Goal: Task Accomplishment & Management: Manage account settings

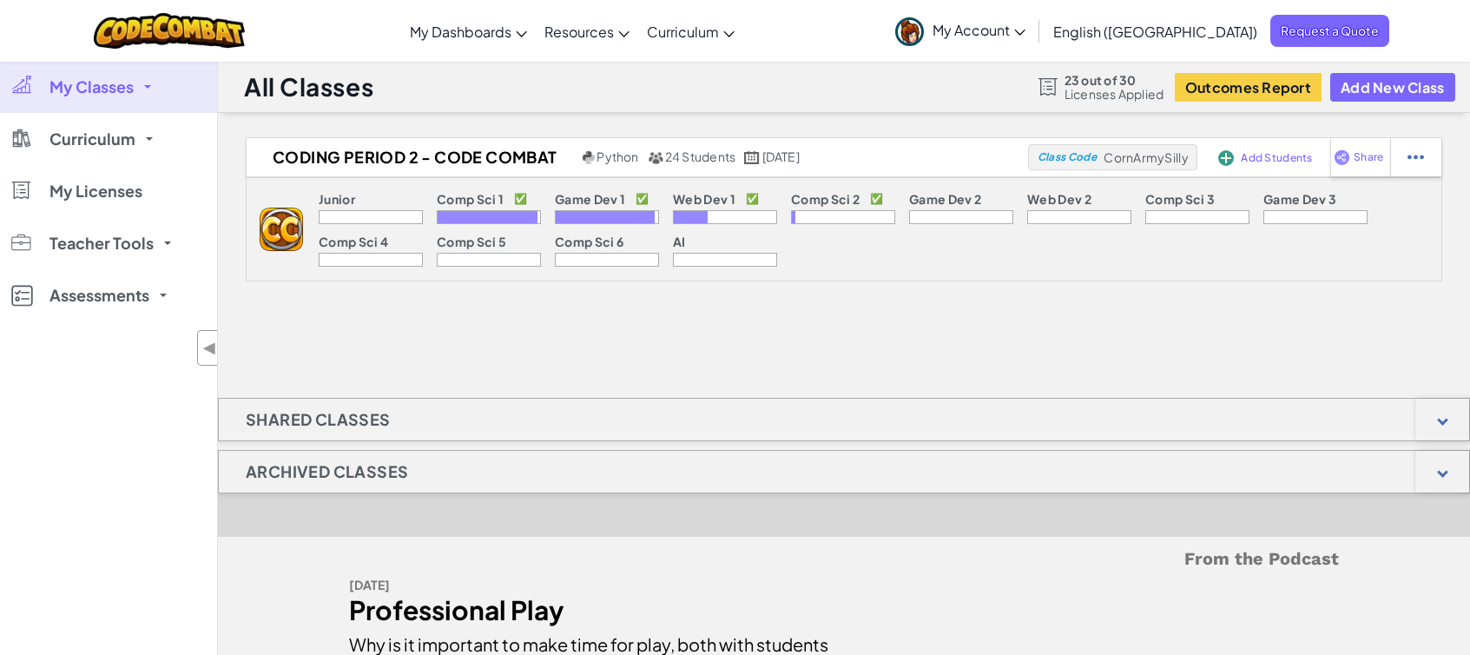
click at [148, 83] on link "My Classes" at bounding box center [108, 87] width 217 height 52
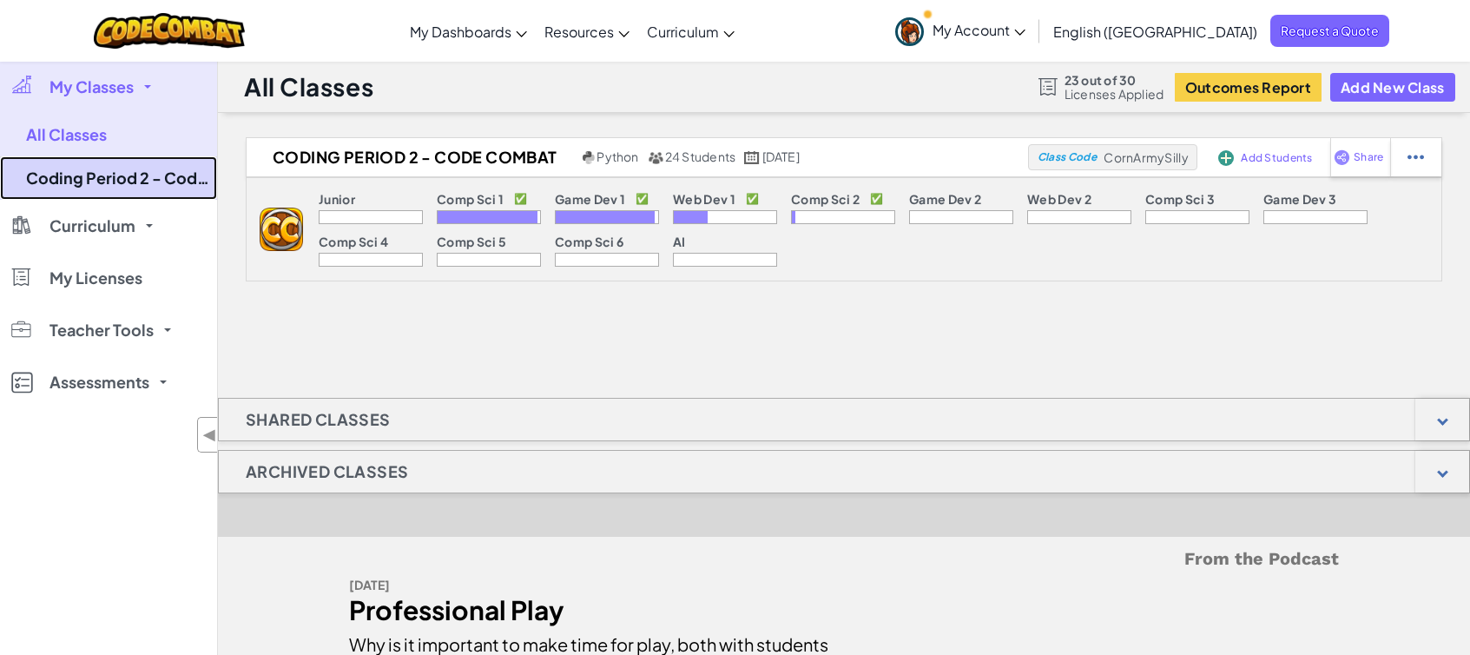
click at [150, 178] on link "Coding Period 2 - Code Combat" at bounding box center [108, 177] width 217 height 43
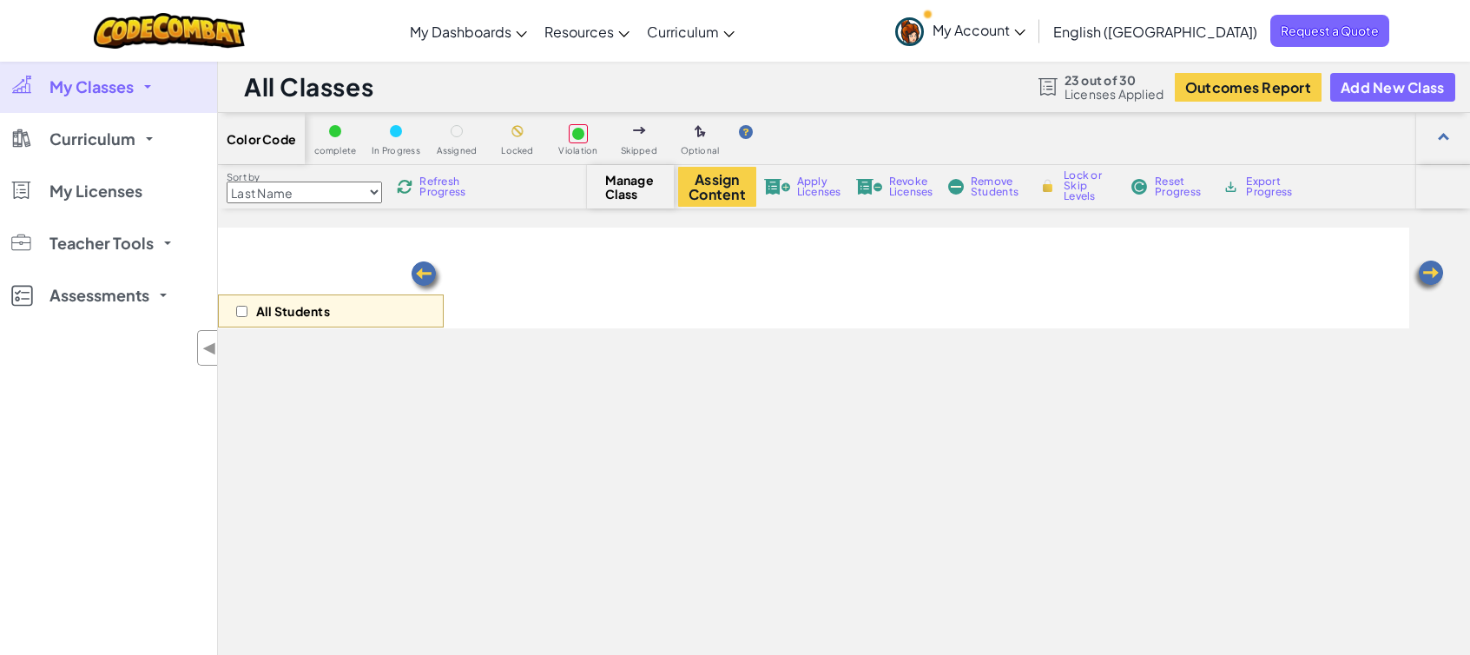
select select "5789587aad86a6efb573701f"
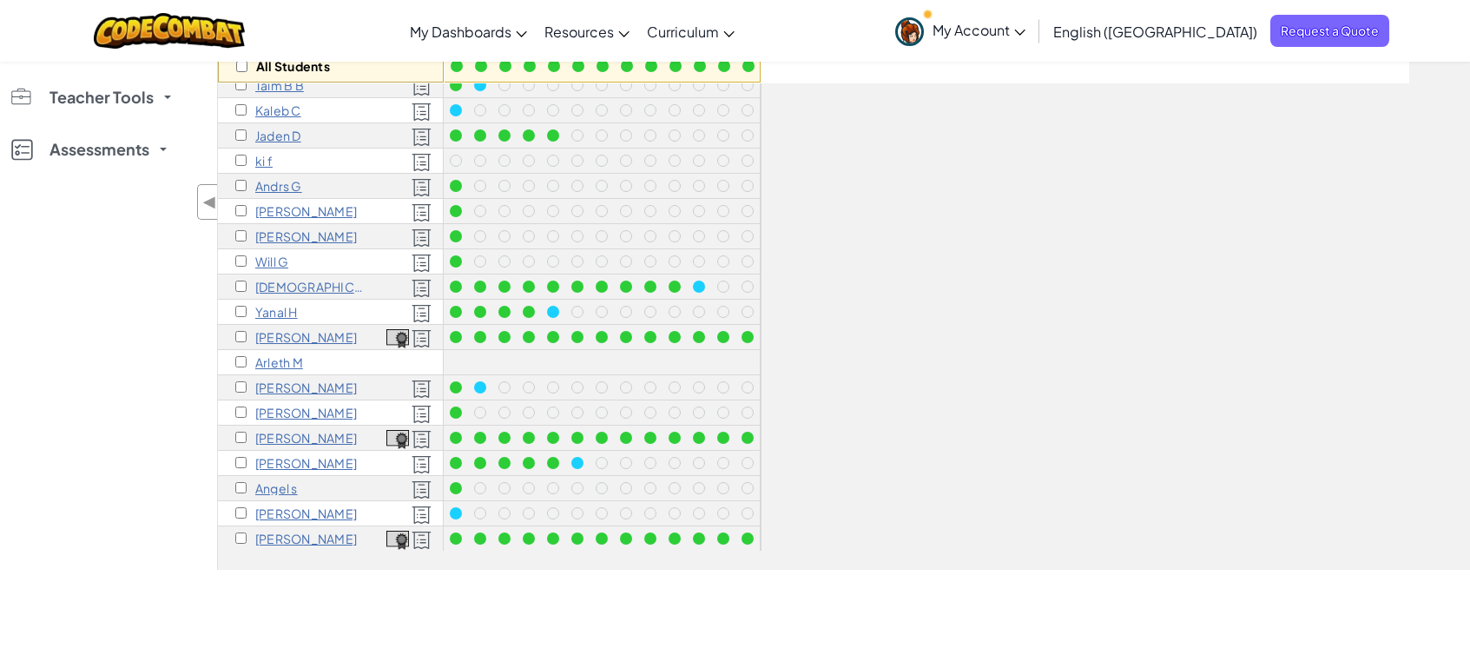
scroll to position [234, 0]
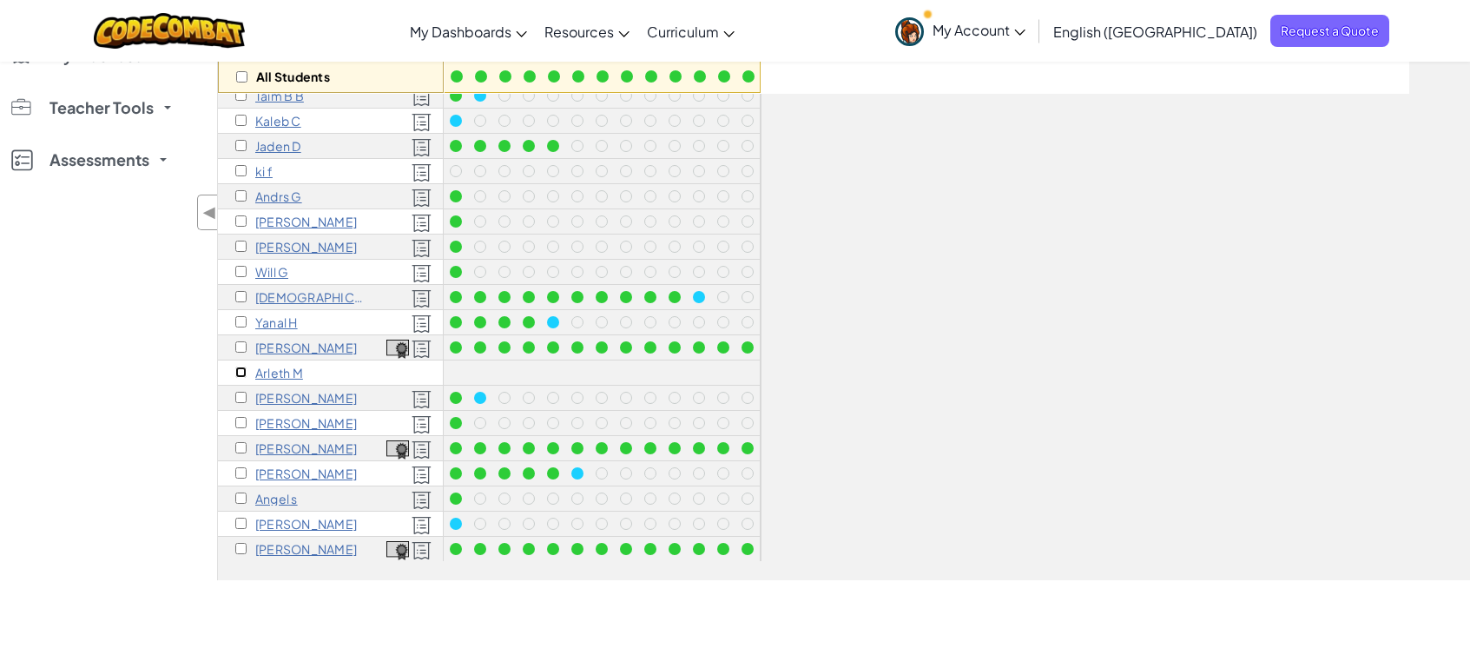
click at [241, 373] on input "checkbox" at bounding box center [240, 371] width 11 height 11
checkbox input "true"
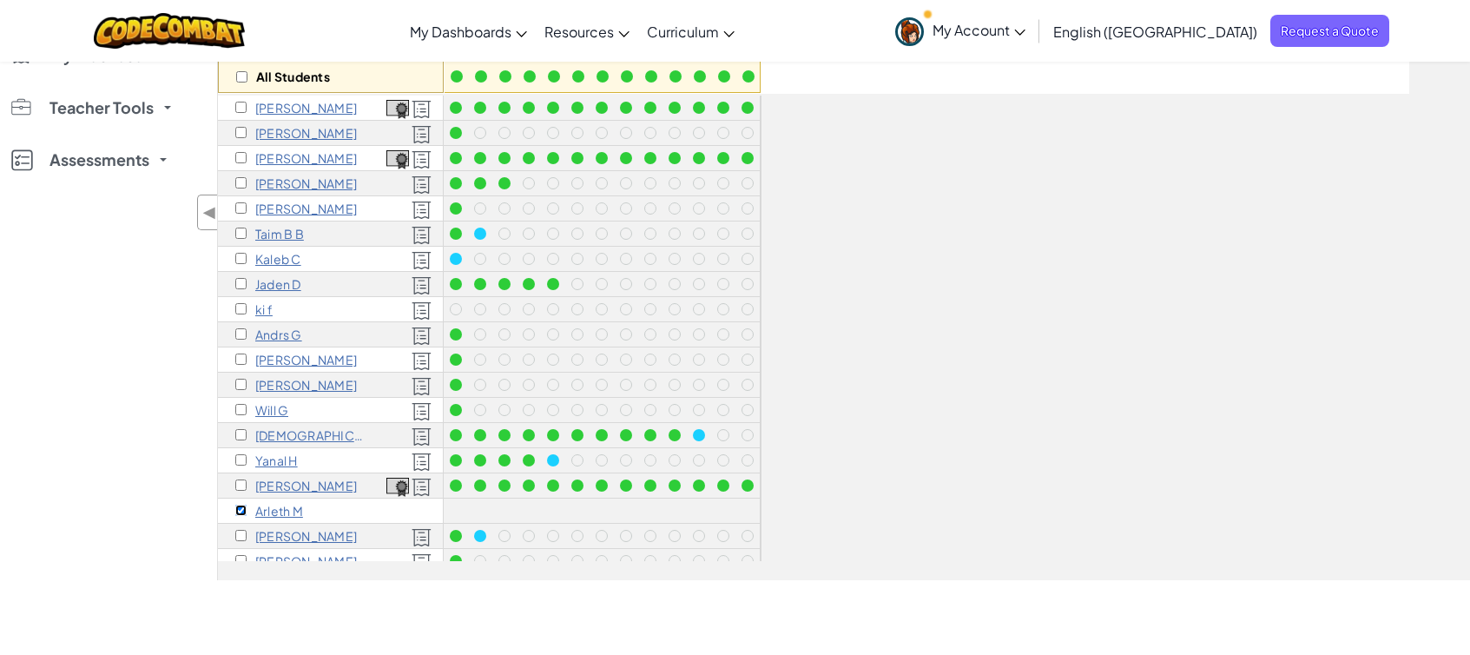
scroll to position [0, 0]
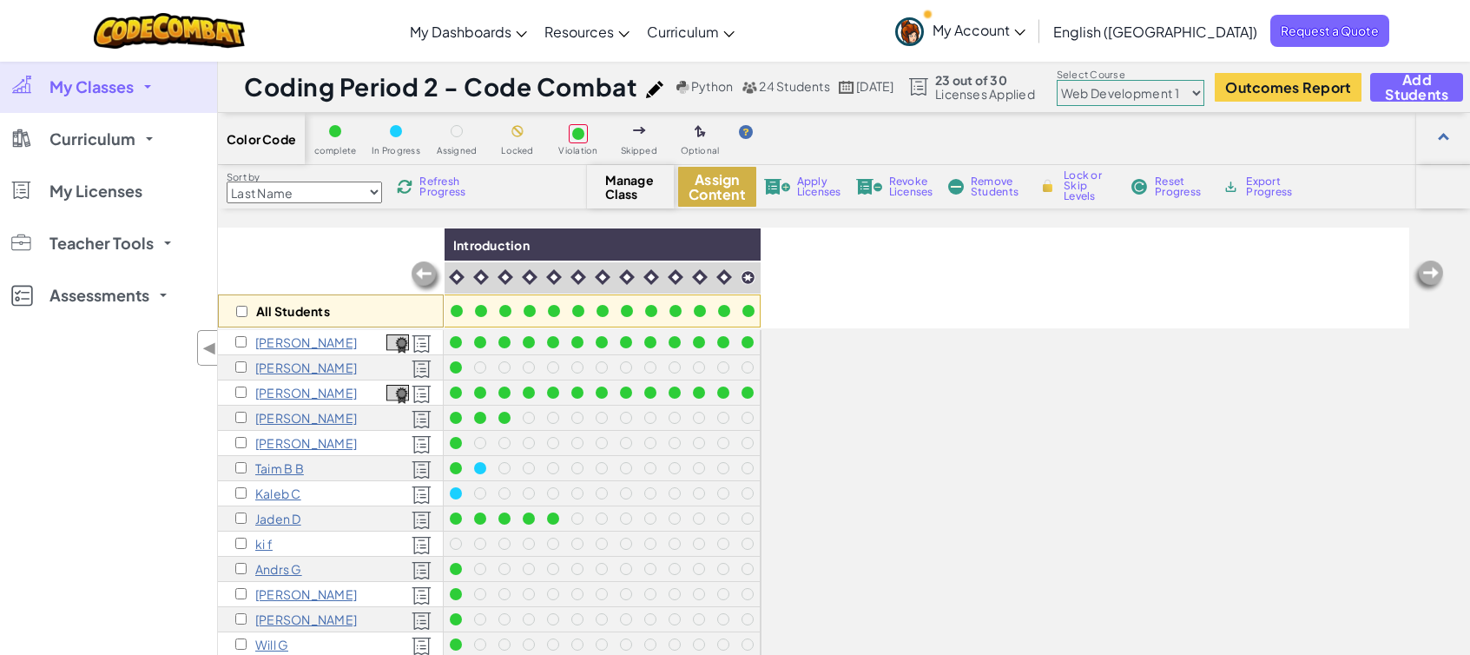
click at [743, 190] on button "Assign Content" at bounding box center [717, 187] width 78 height 40
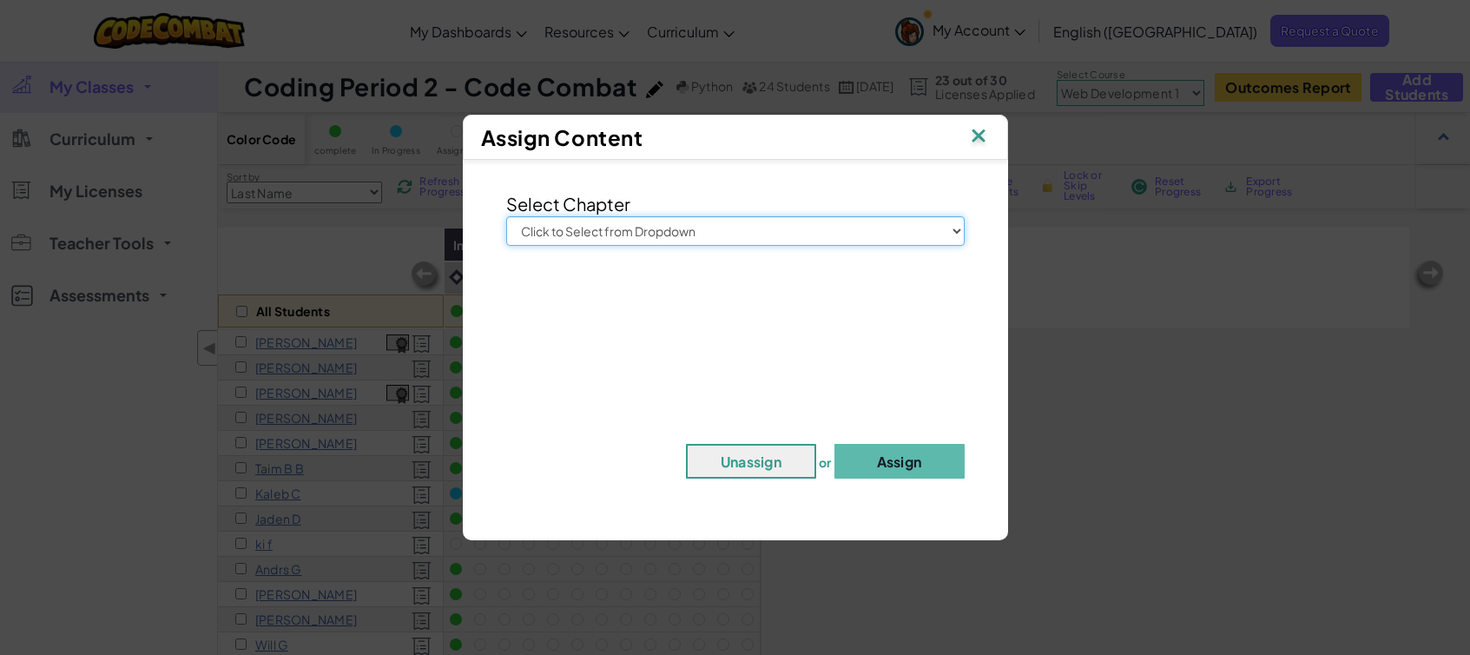
click at [958, 227] on select "Click to Select from Dropdown Junior Introduction to Computer Science Game Deve…" at bounding box center [735, 231] width 458 height 30
select select "Web Development 1"
click at [506, 216] on select "Click to Select from Dropdown Junior Introduction to Computer Science Game Deve…" at bounding box center [735, 231] width 458 height 30
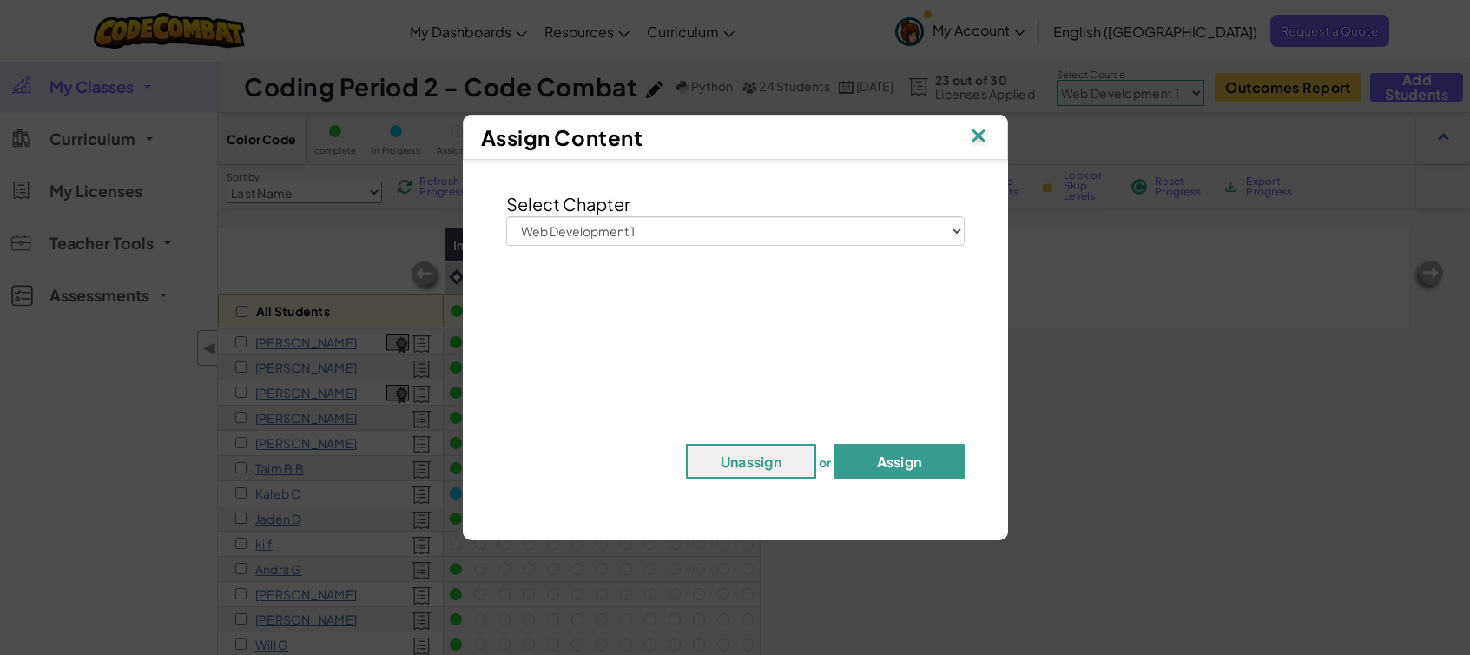
click at [893, 462] on button "Assign" at bounding box center [899, 461] width 130 height 35
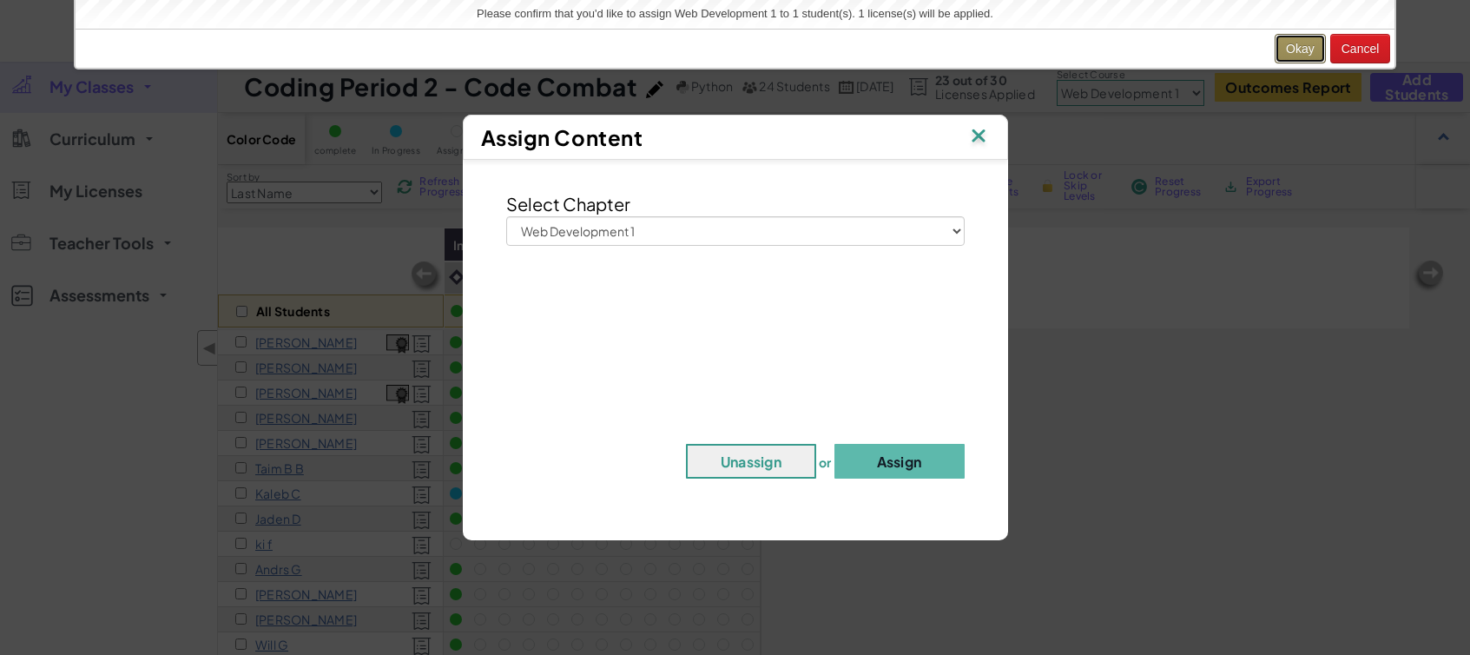
click at [1307, 51] on button "Okay" at bounding box center [1300, 49] width 51 height 30
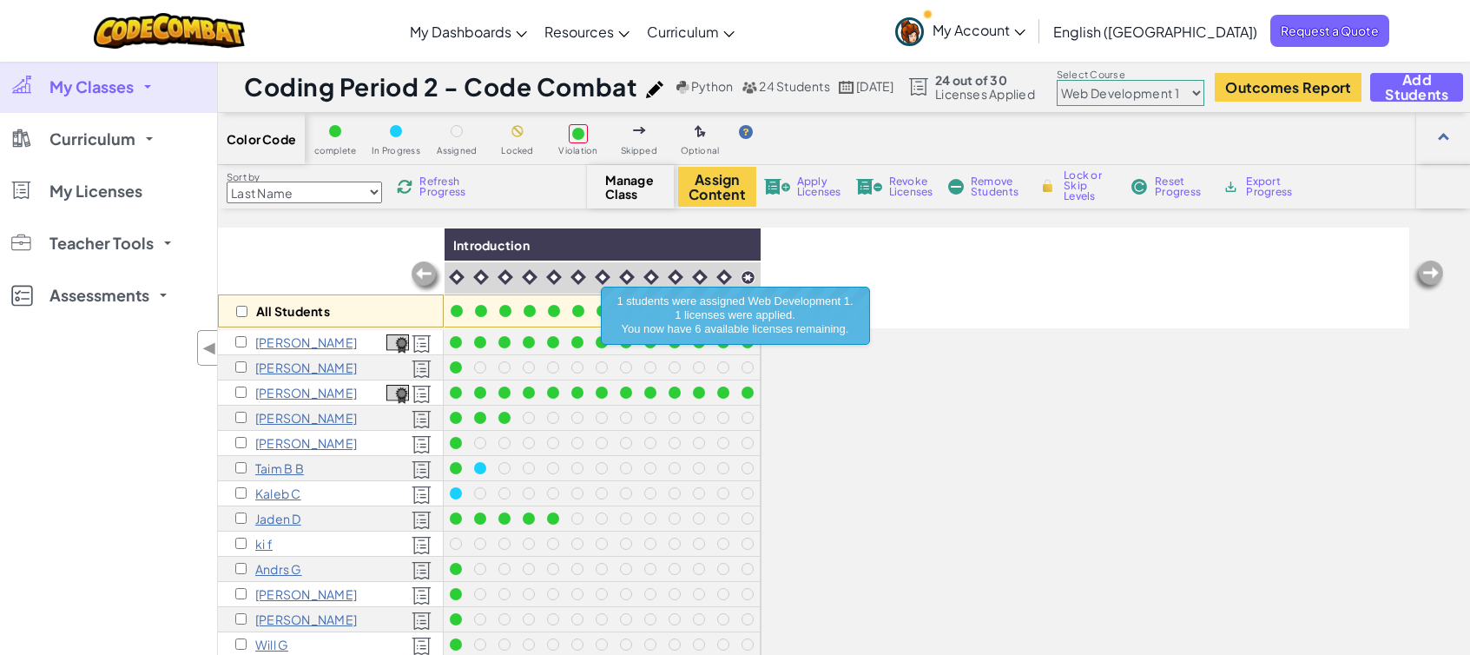
scroll to position [138, 0]
